Goal: Transaction & Acquisition: Purchase product/service

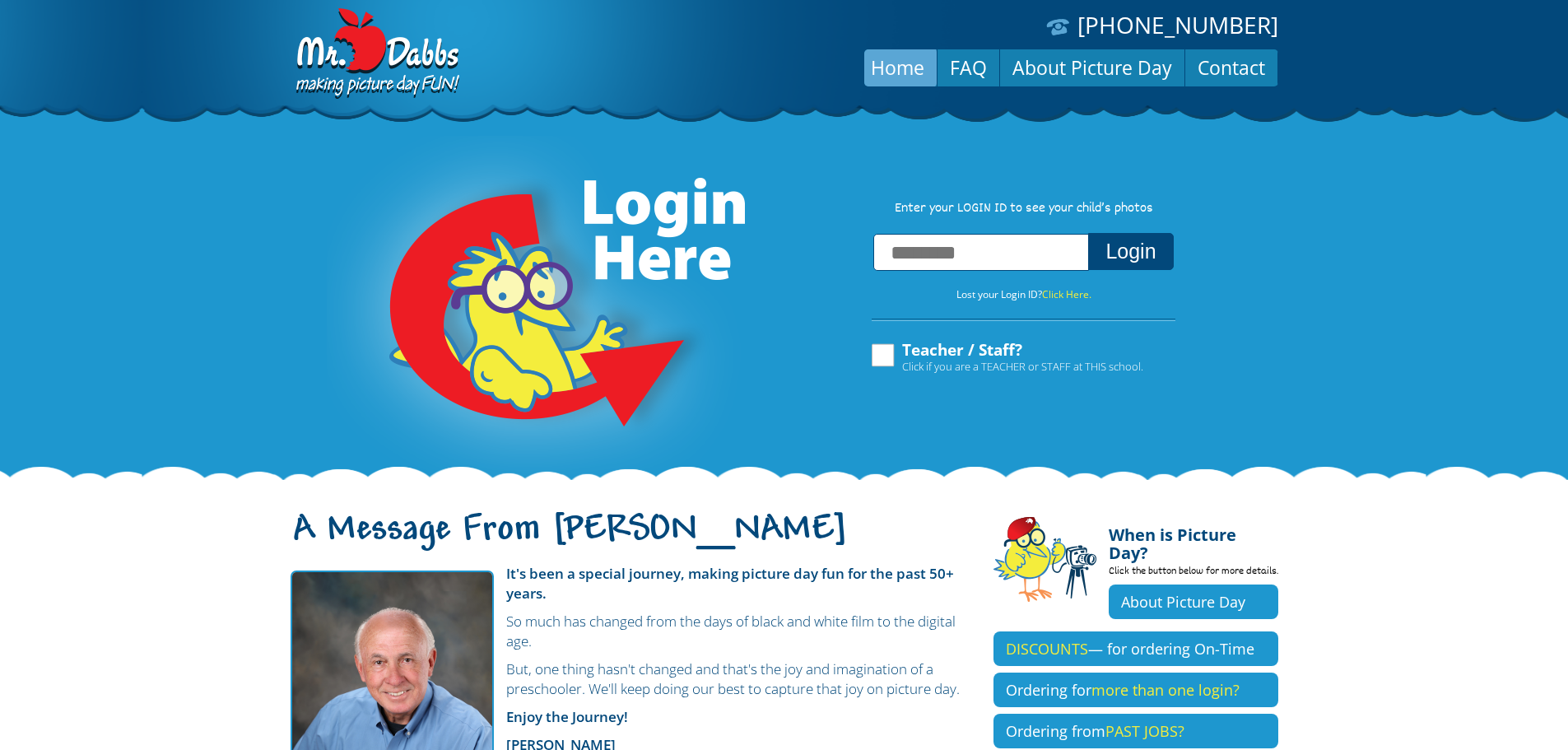
click at [1006, 263] on input "text" at bounding box center [981, 252] width 216 height 37
type input "**********"
click at [1140, 255] on button "Login" at bounding box center [1131, 251] width 85 height 37
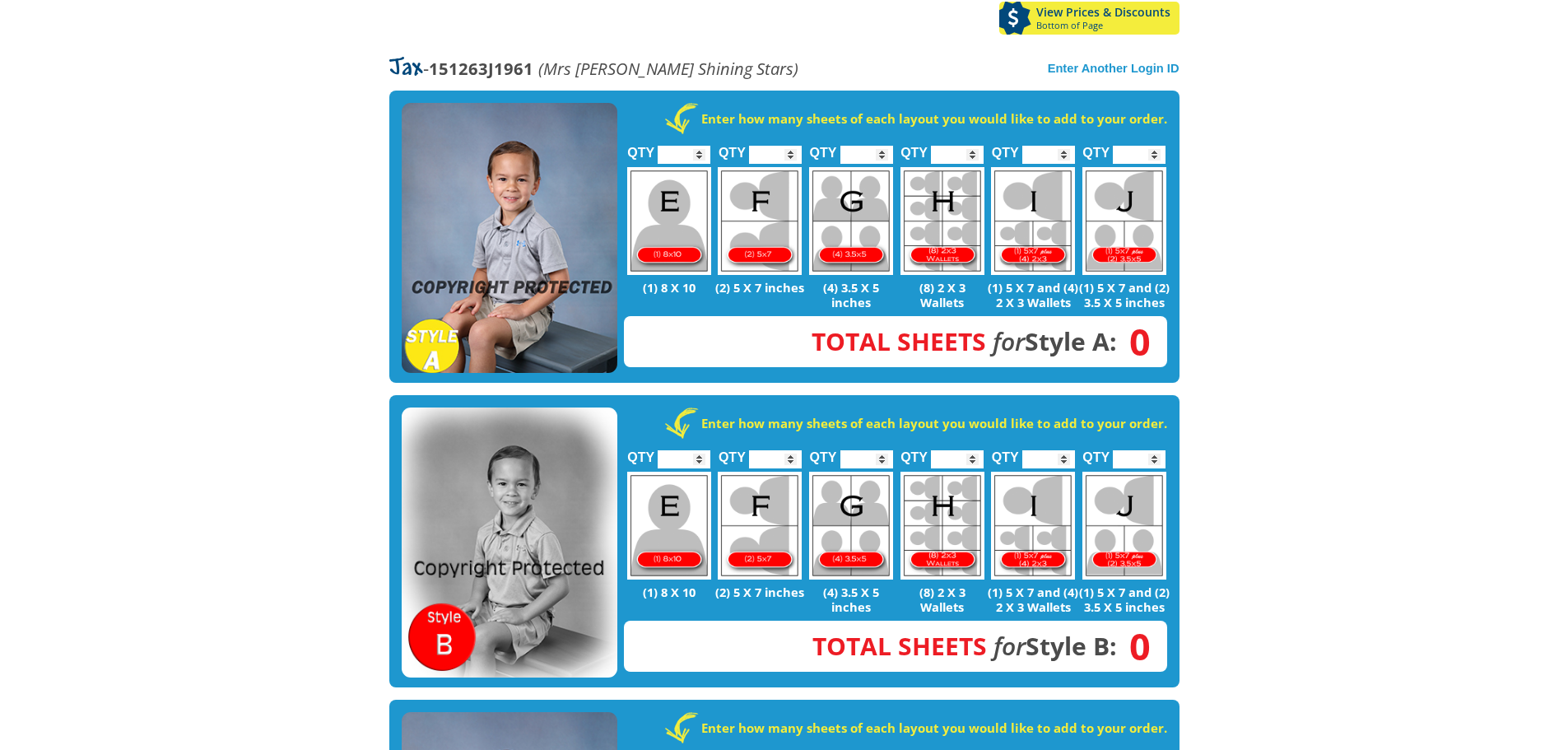
scroll to position [247, 0]
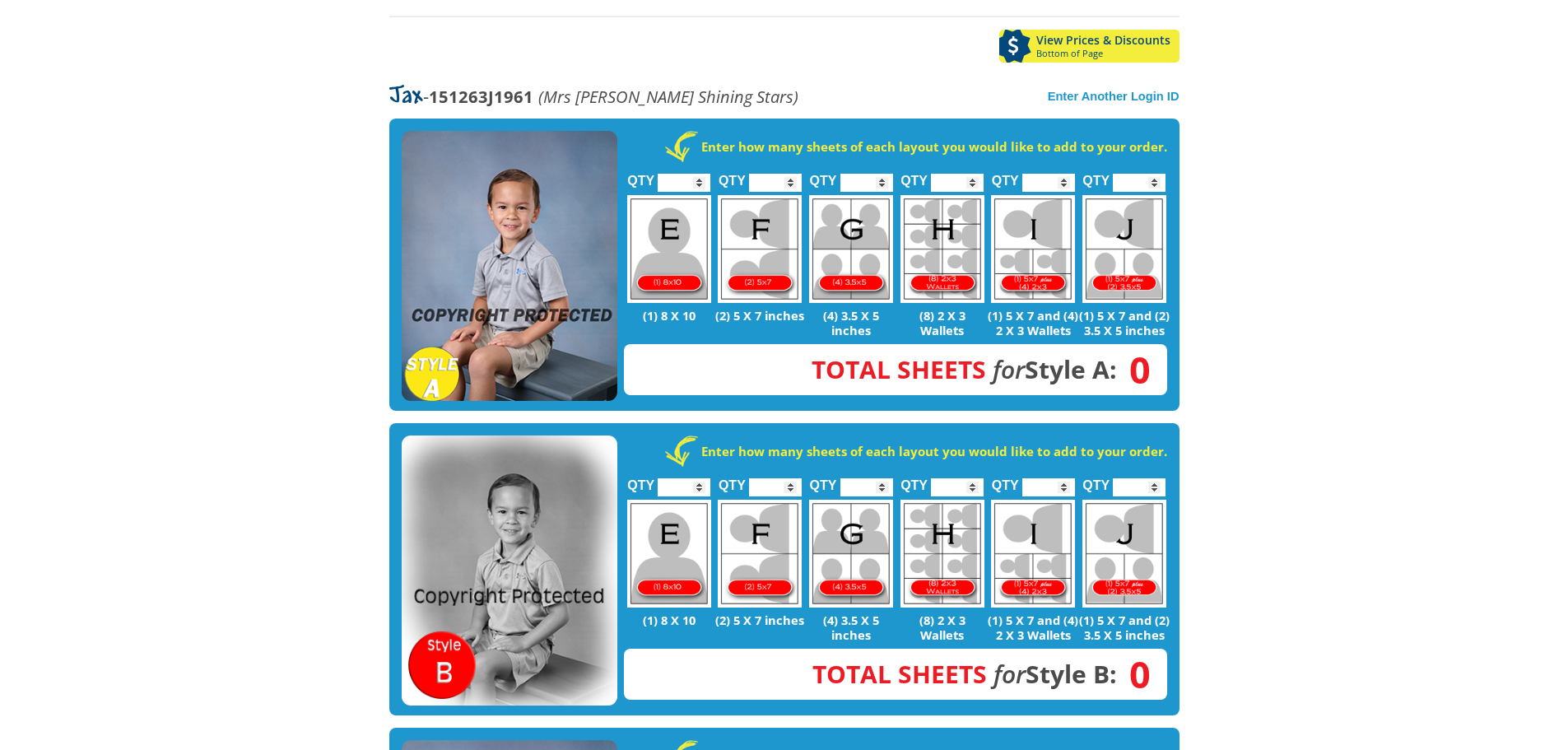
click at [792, 174] on input "*" at bounding box center [775, 183] width 53 height 18
type input "*"
click at [792, 174] on input "*" at bounding box center [775, 183] width 53 height 18
click at [976, 179] on input "*" at bounding box center [957, 183] width 53 height 18
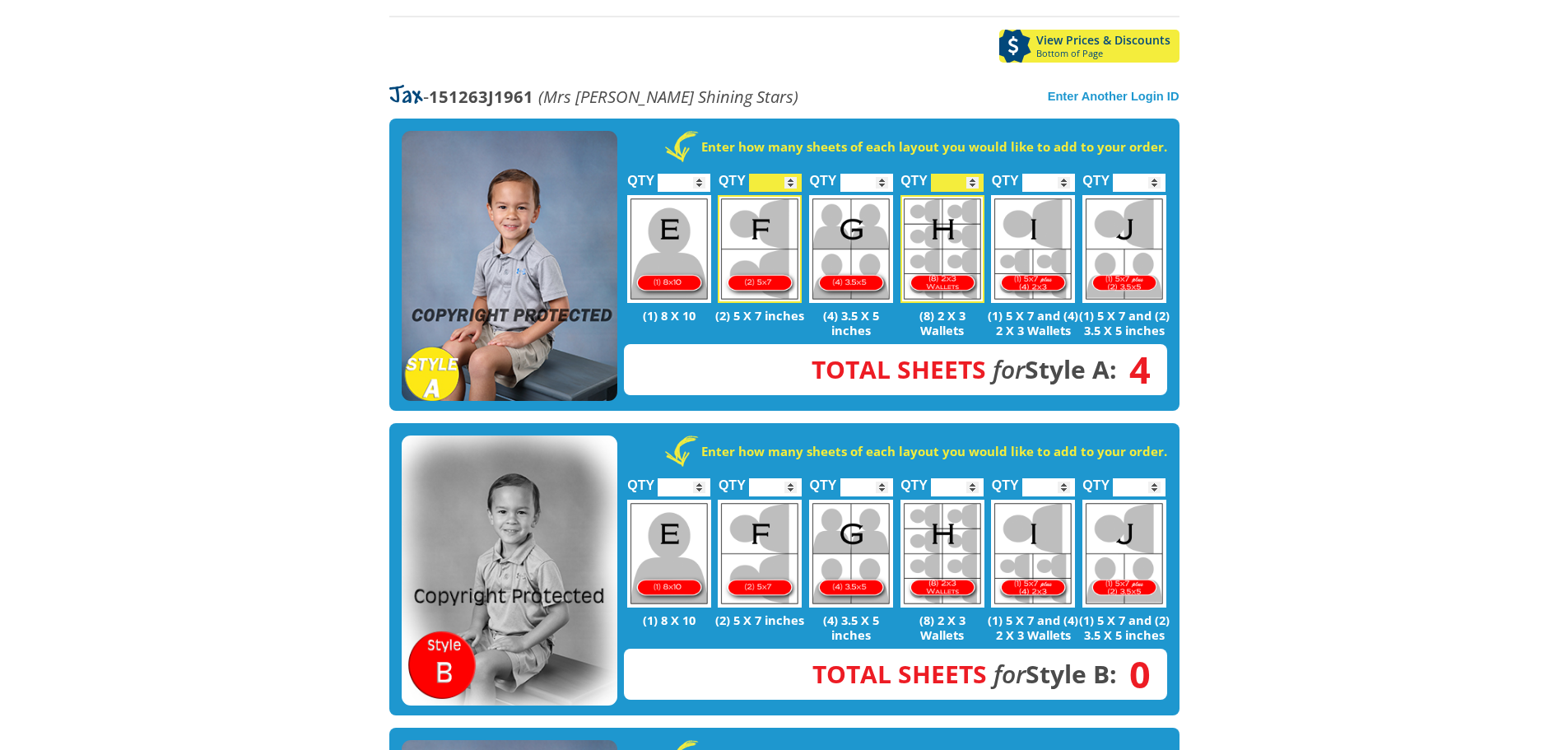
type input "*"
click at [976, 179] on input "*" at bounding box center [957, 183] width 53 height 18
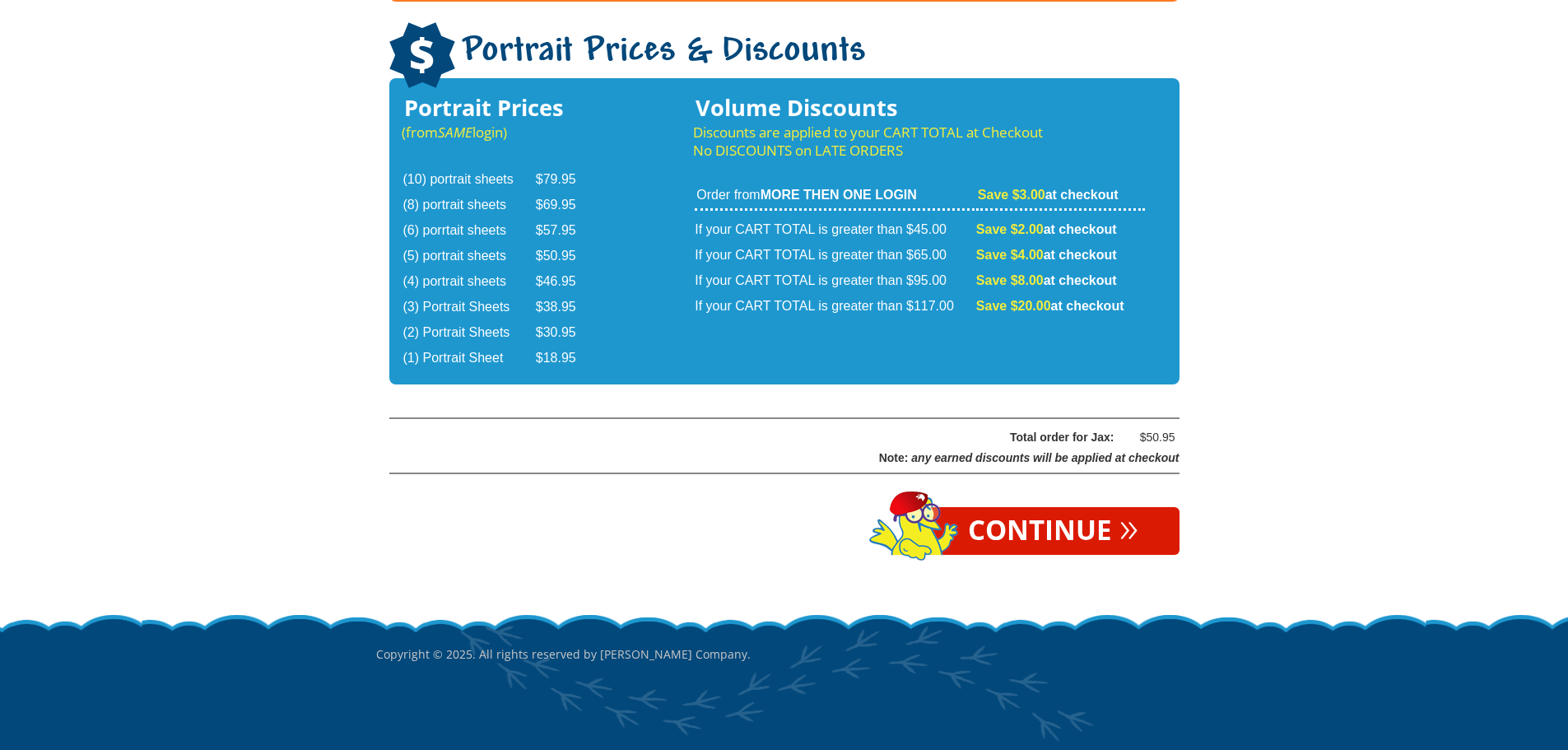
scroll to position [2685, 0]
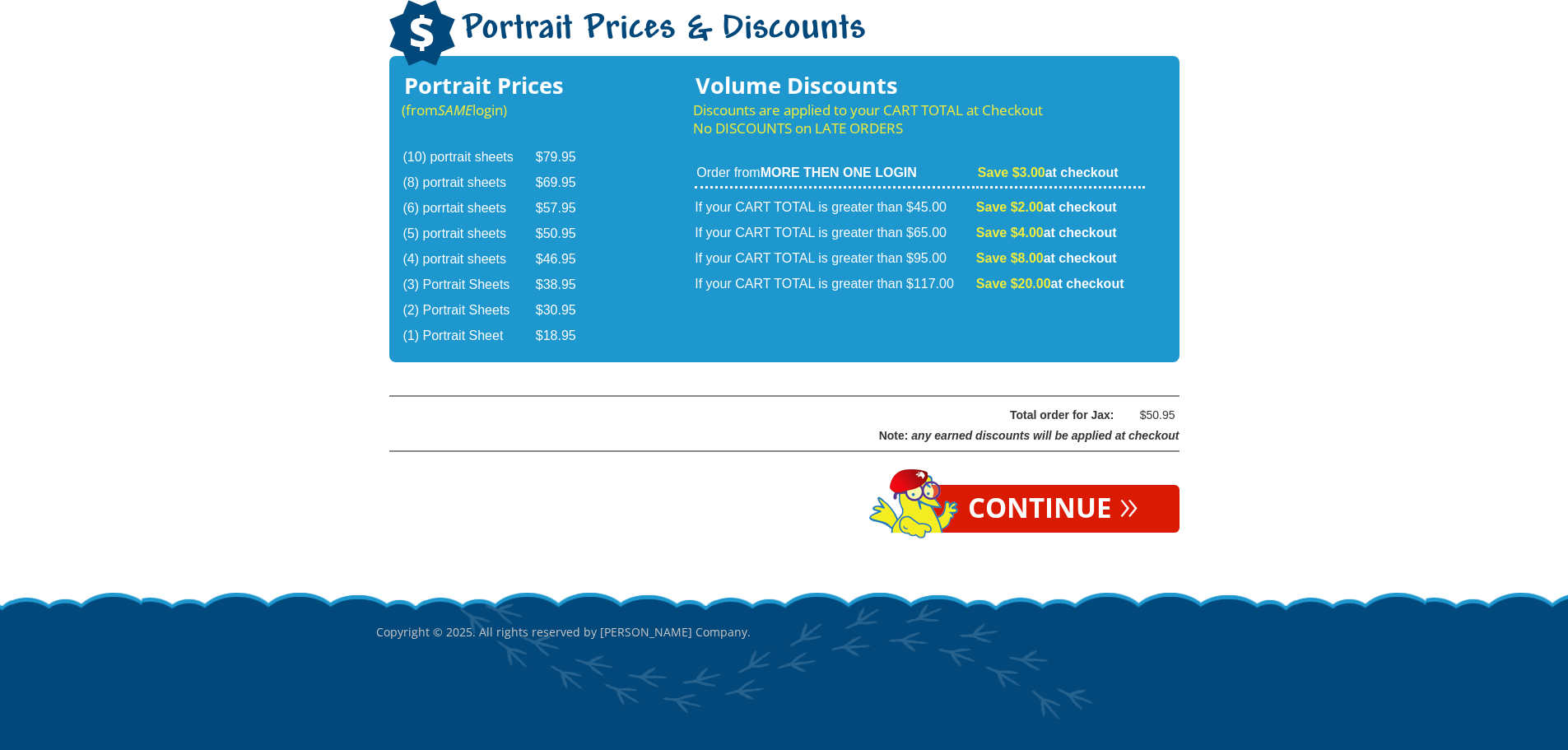
click at [1091, 513] on link "Continue »" at bounding box center [1053, 508] width 253 height 48
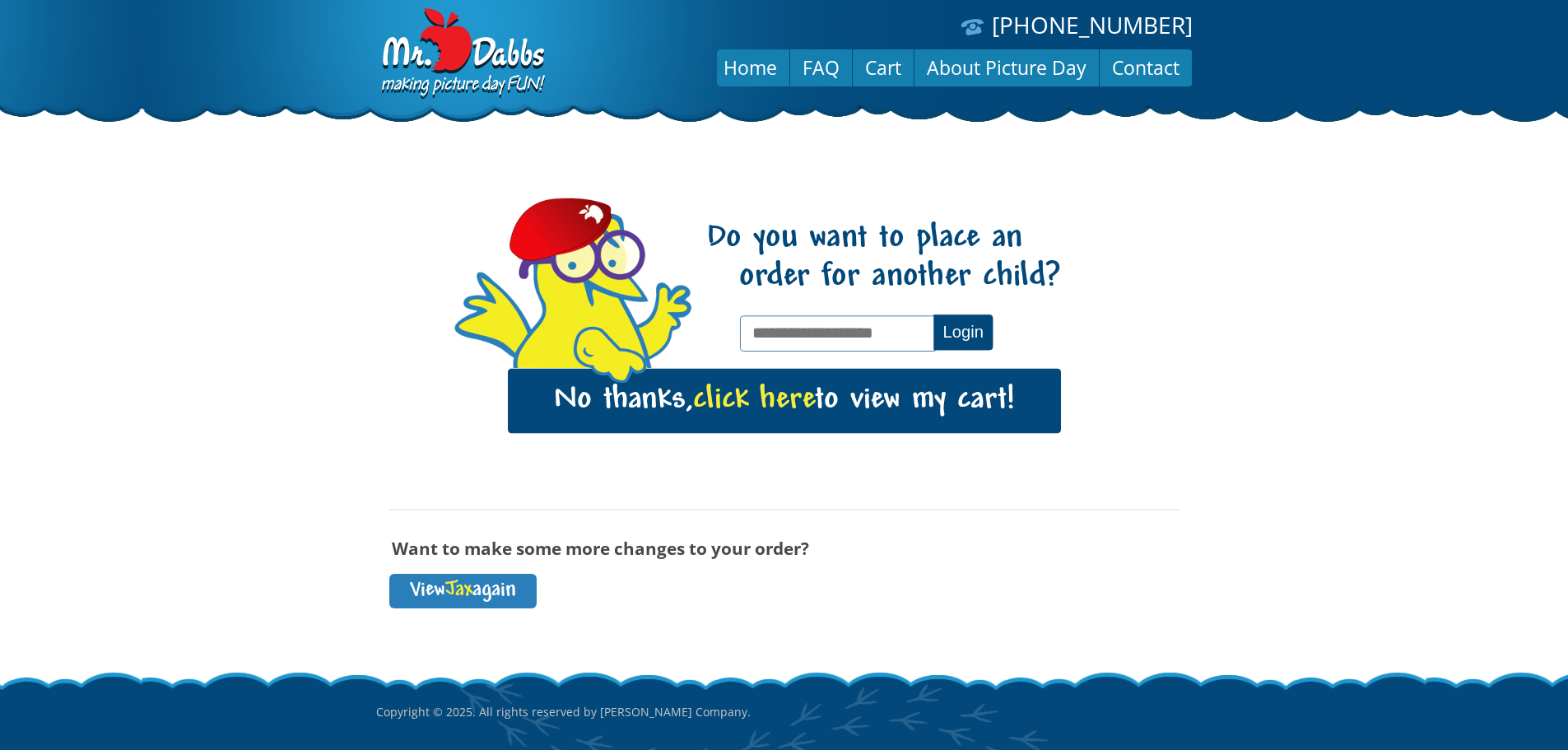
click at [780, 403] on span "click here" at bounding box center [754, 400] width 122 height 34
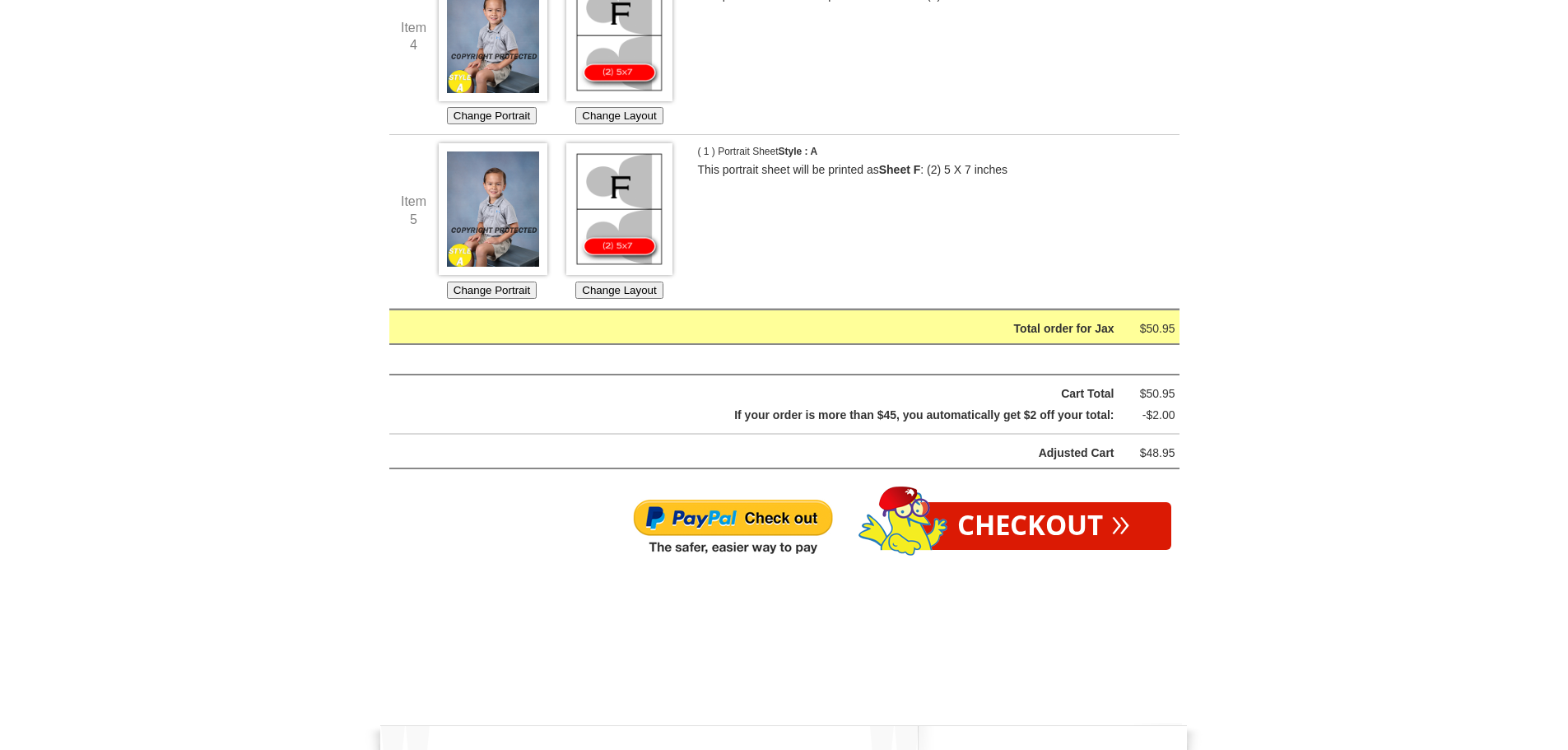
scroll to position [987, 0]
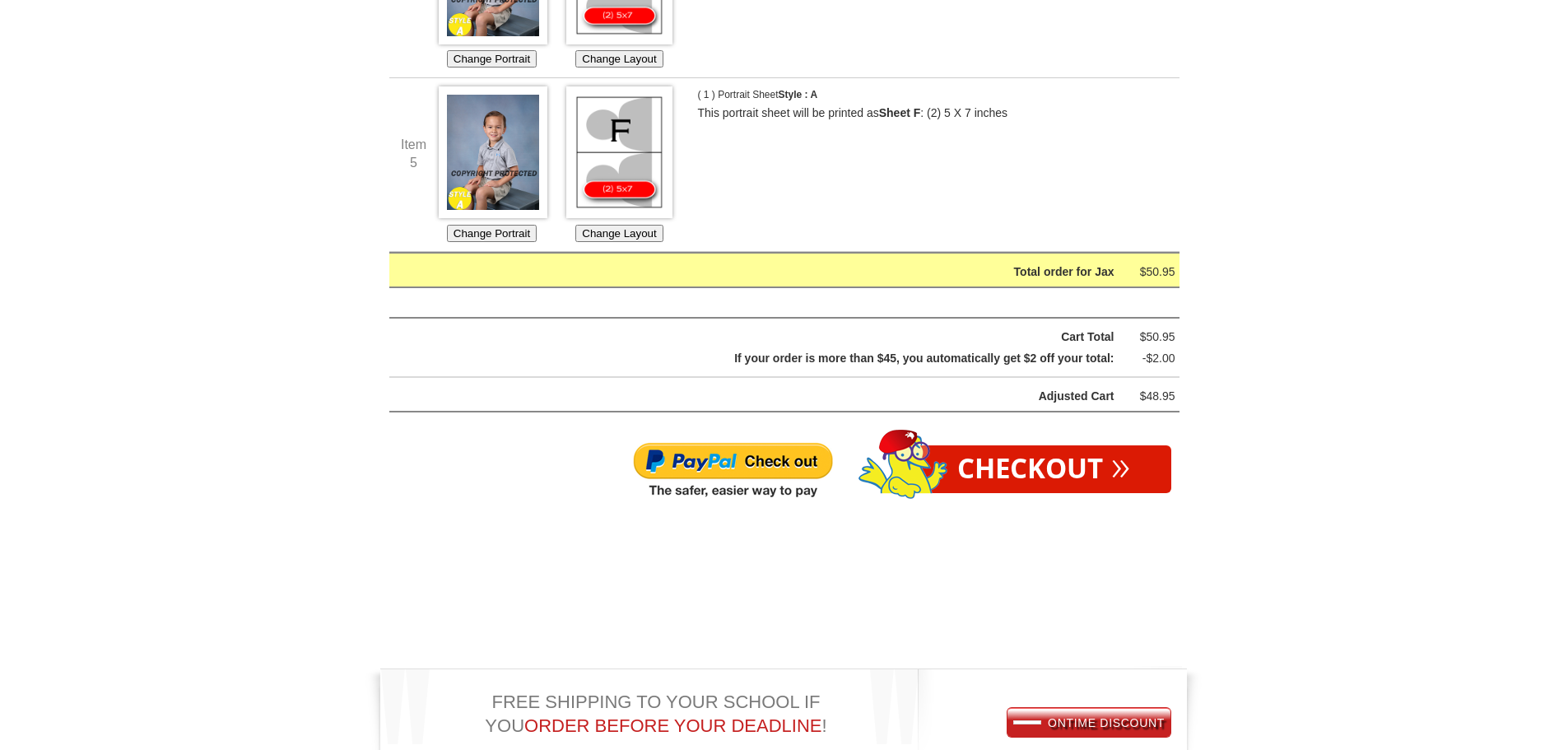
click at [1062, 482] on link "Checkout »" at bounding box center [1044, 470] width 255 height 48
